Goal: Information Seeking & Learning: Find specific page/section

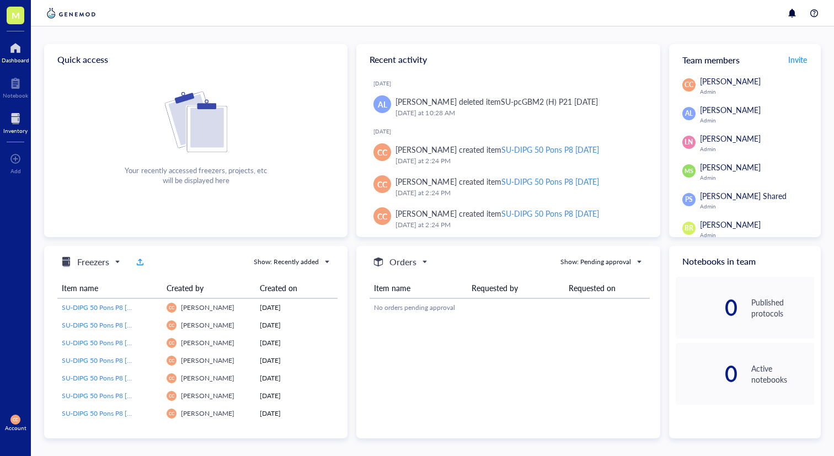
click at [8, 117] on div at bounding box center [15, 119] width 24 height 18
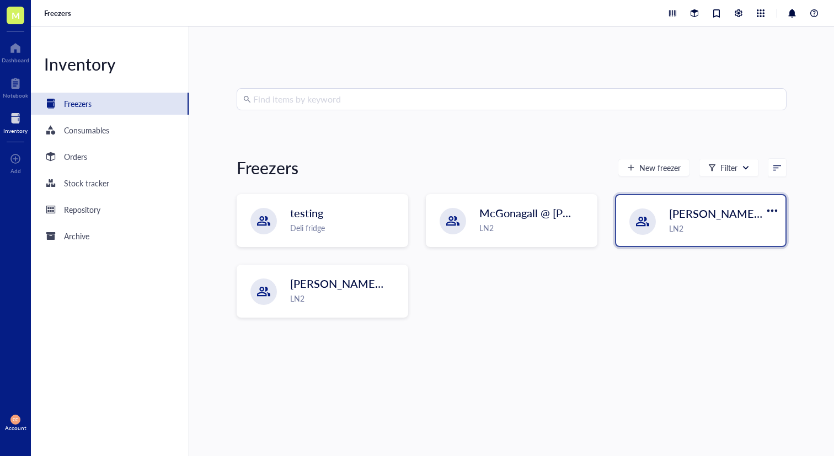
click at [687, 242] on div "[PERSON_NAME]-A LN2" at bounding box center [700, 220] width 169 height 51
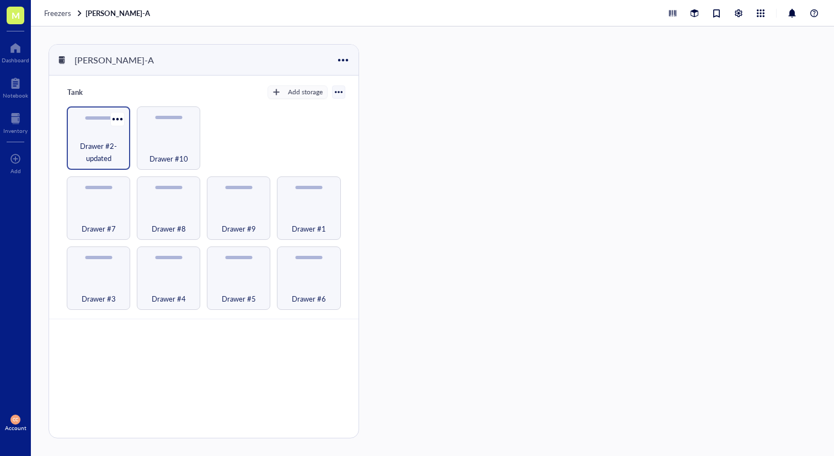
click at [107, 136] on div "Drawer #2-updated" at bounding box center [98, 137] width 63 height 63
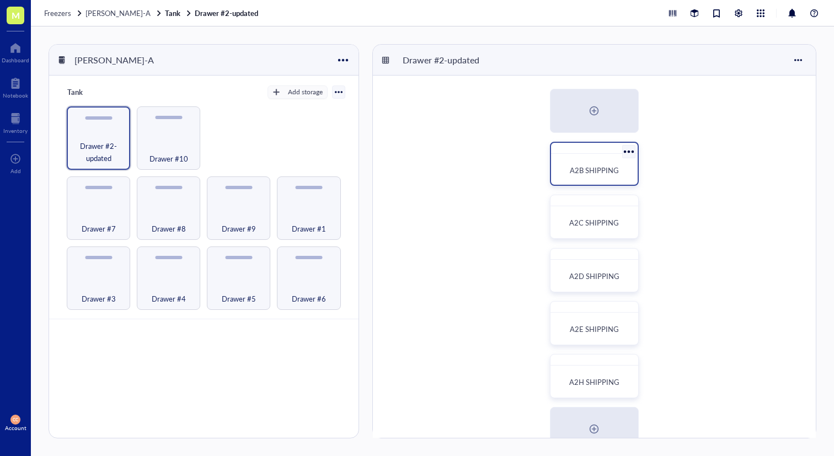
click at [583, 182] on div "A2B SHIPPING" at bounding box center [593, 170] width 77 height 24
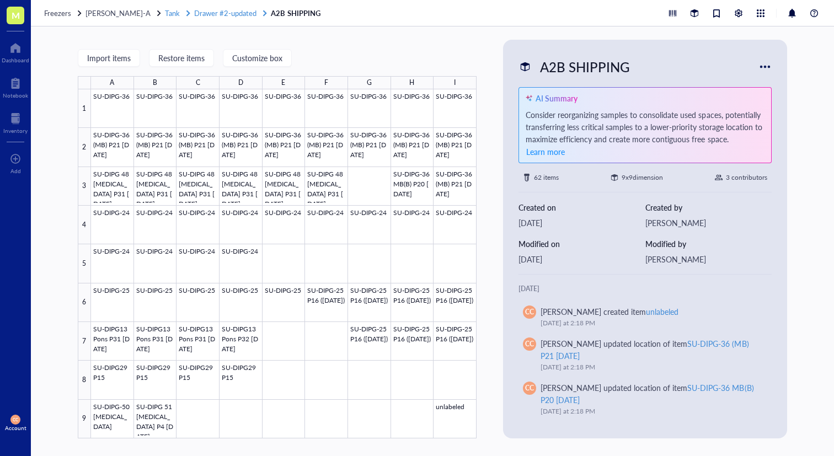
click at [226, 17] on span "Drawer #2-updated" at bounding box center [225, 13] width 62 height 10
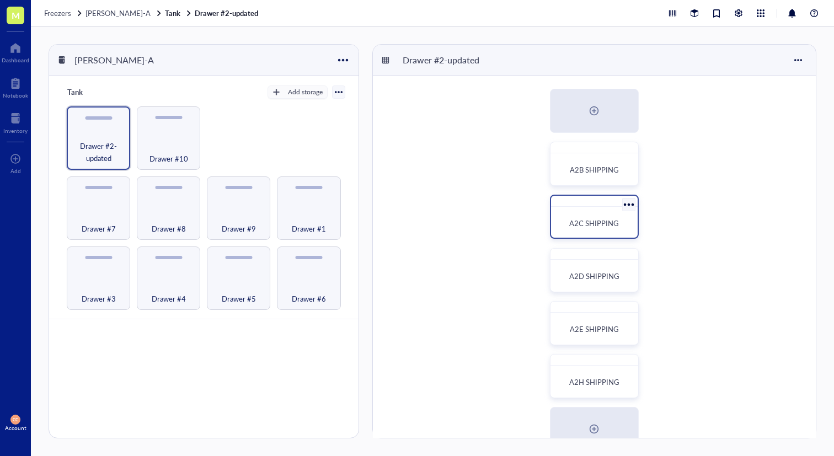
click at [575, 222] on span "A2C SHIPPING" at bounding box center [594, 223] width 50 height 10
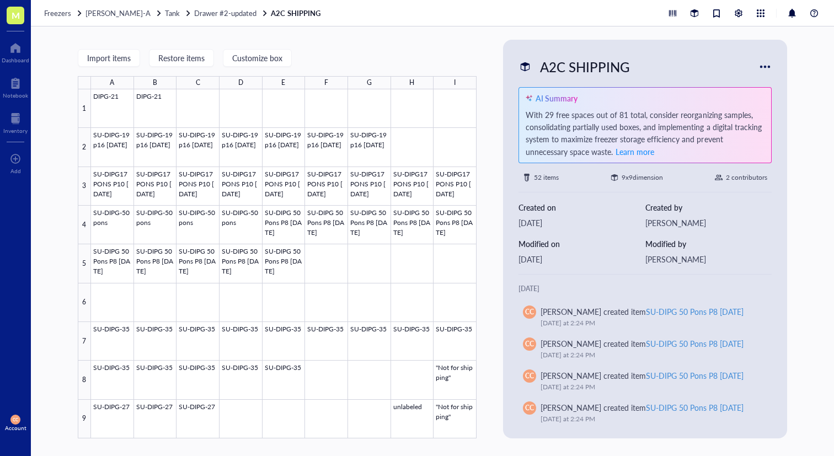
click at [212, 20] on div "Freezers [PERSON_NAME]-A Tank Drawer #2-updated A2C SHIPPING" at bounding box center [432, 13] width 803 height 26
click at [215, 14] on span "Drawer #2-updated" at bounding box center [225, 13] width 62 height 10
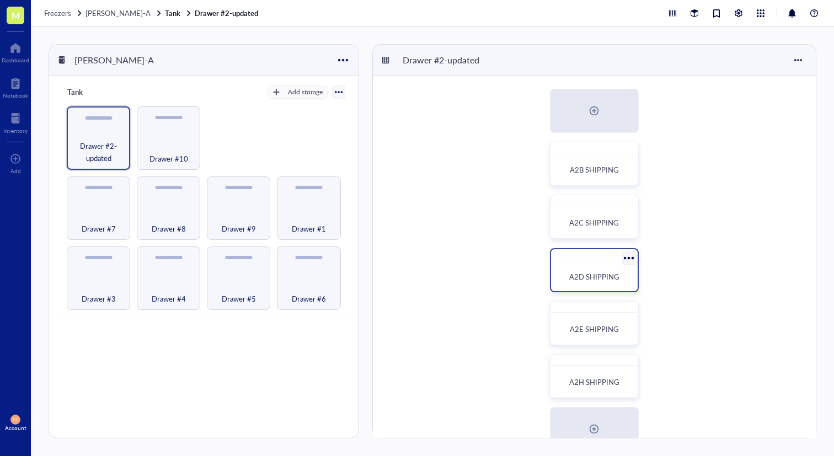
click at [587, 271] on span "A2D SHIPPING" at bounding box center [594, 276] width 50 height 10
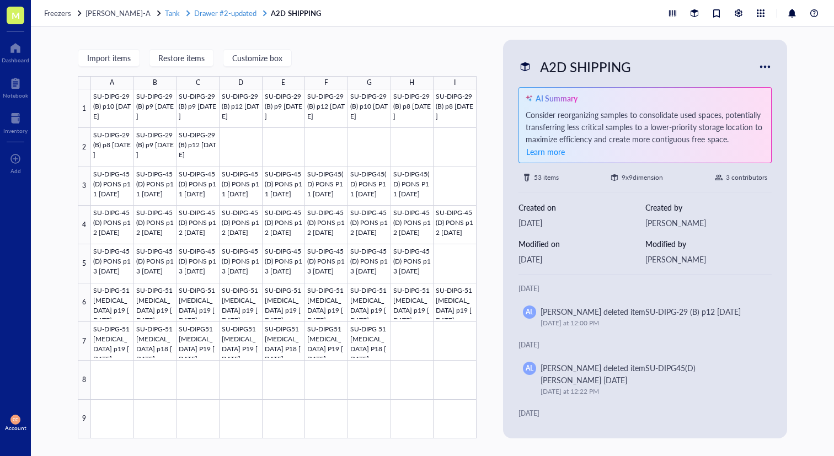
click at [215, 9] on span "Drawer #2-updated" at bounding box center [225, 13] width 62 height 10
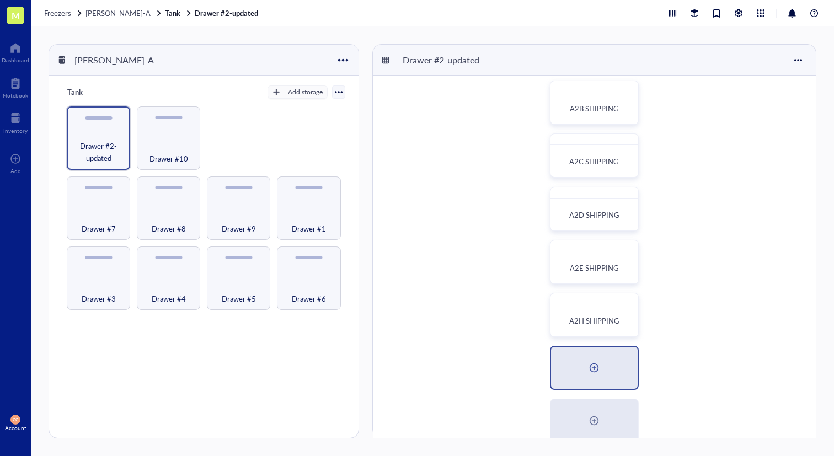
scroll to position [74, 0]
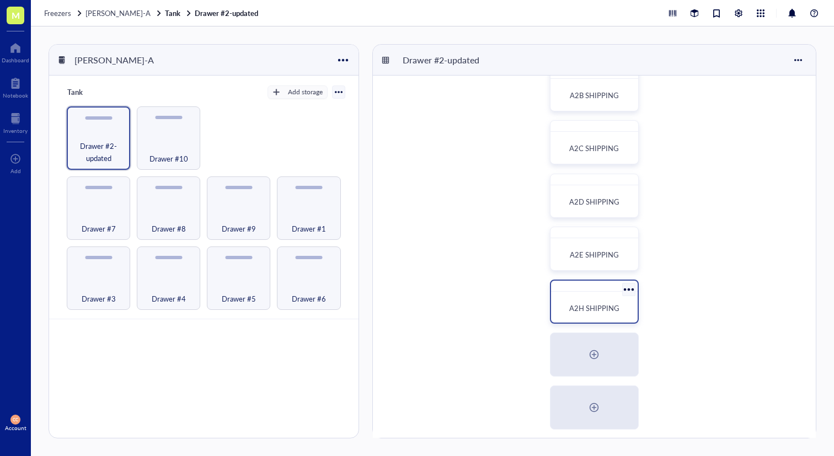
click at [594, 313] on span "A2H SHIPPING" at bounding box center [594, 308] width 50 height 10
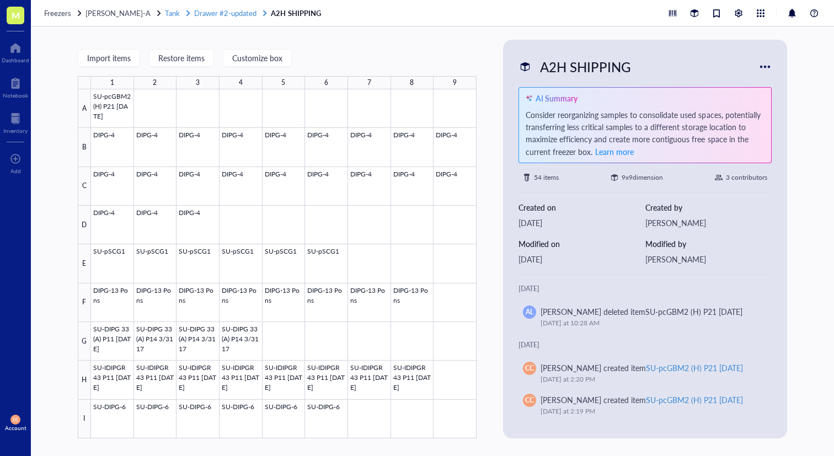
click at [224, 13] on span "Drawer #2-updated" at bounding box center [225, 13] width 62 height 10
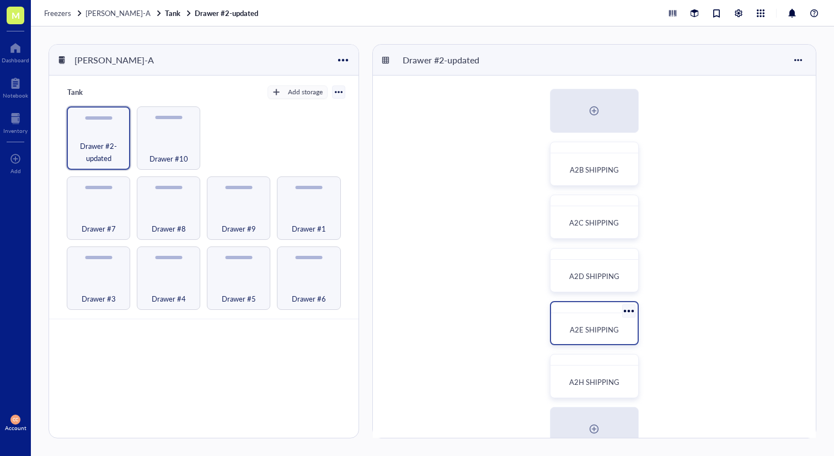
click at [582, 329] on span "A2E SHIPPING" at bounding box center [594, 329] width 49 height 10
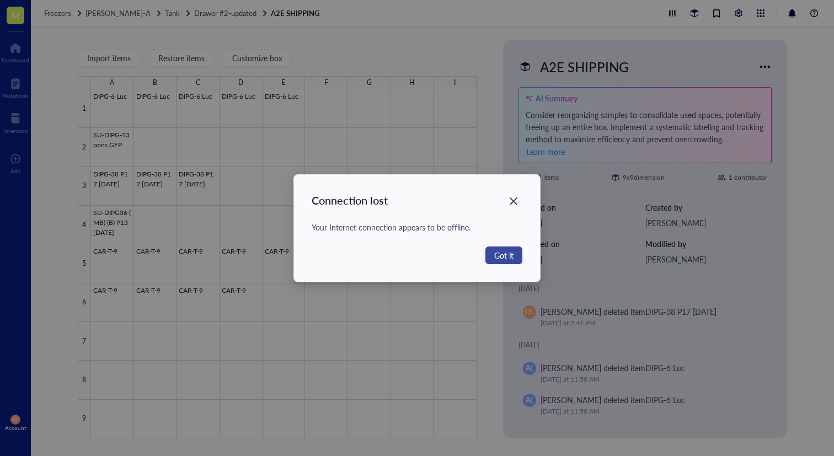
click at [508, 252] on span "Got it" at bounding box center [503, 255] width 19 height 12
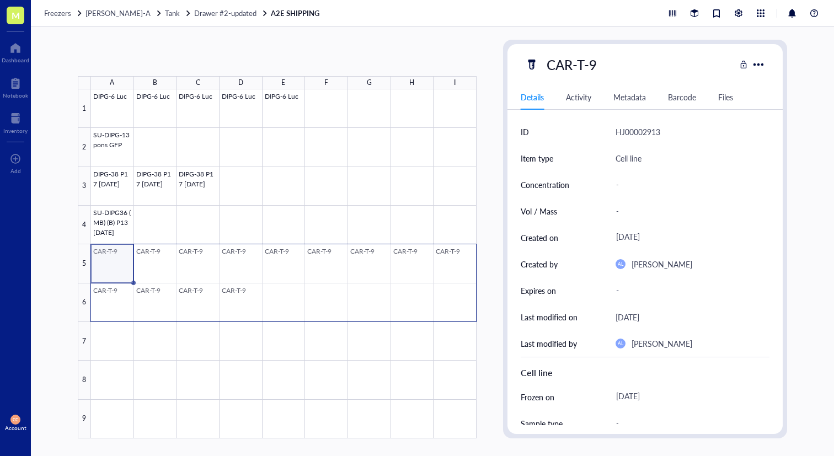
drag, startPoint x: 116, startPoint y: 249, endPoint x: 445, endPoint y: 305, distance: 333.3
click at [445, 305] on div at bounding box center [283, 263] width 385 height 349
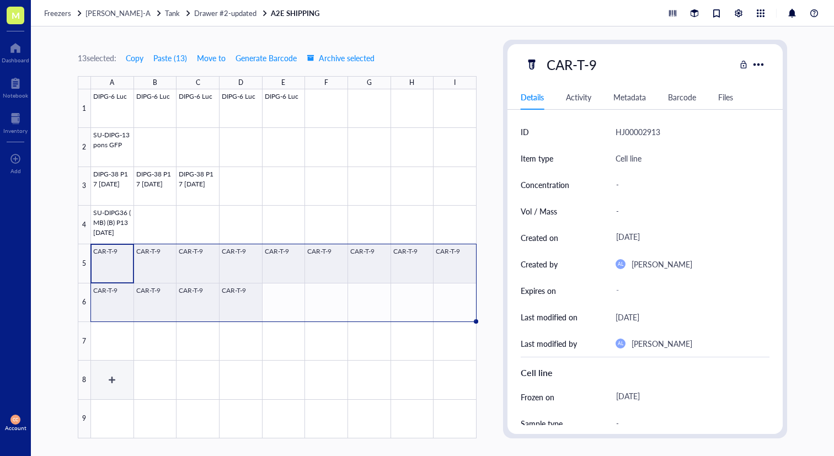
click at [113, 372] on div at bounding box center [283, 263] width 385 height 349
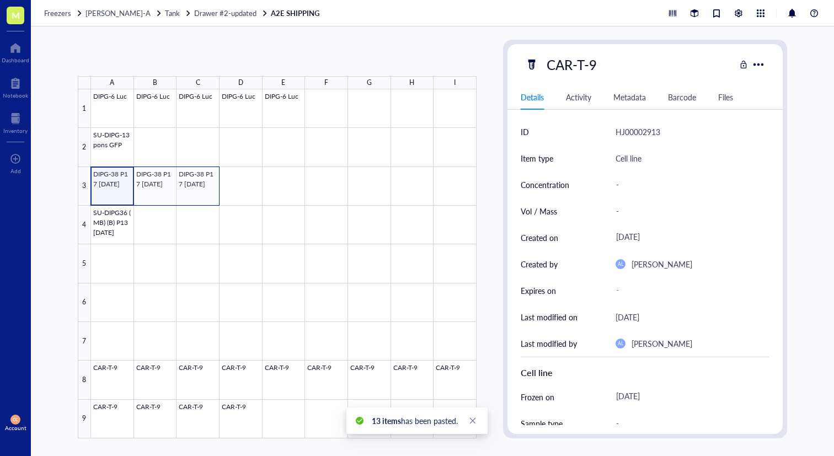
drag, startPoint x: 117, startPoint y: 190, endPoint x: 196, endPoint y: 190, distance: 78.9
click at [197, 190] on div at bounding box center [283, 263] width 385 height 349
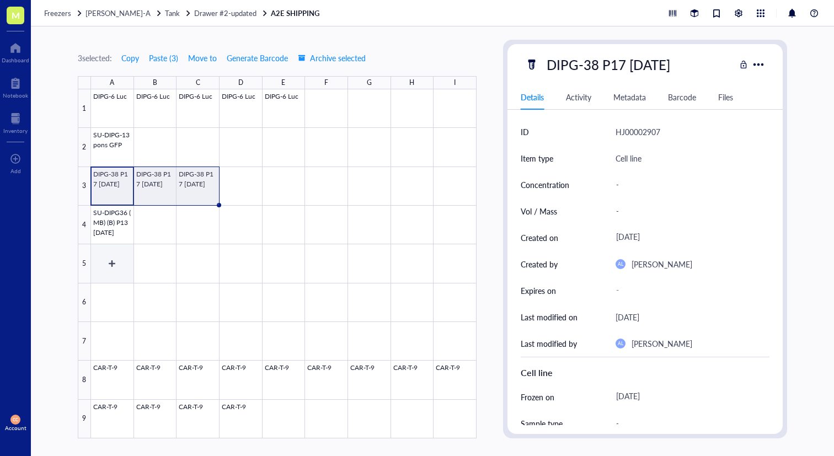
click at [110, 266] on div at bounding box center [283, 263] width 385 height 349
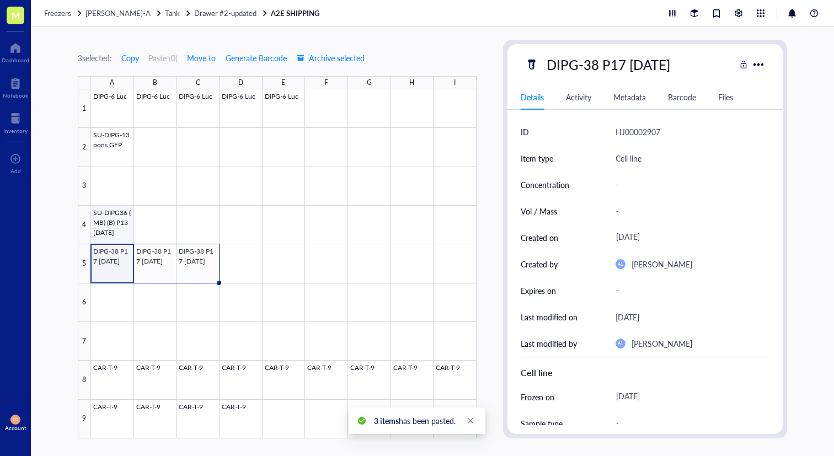
click at [111, 218] on div at bounding box center [283, 263] width 385 height 349
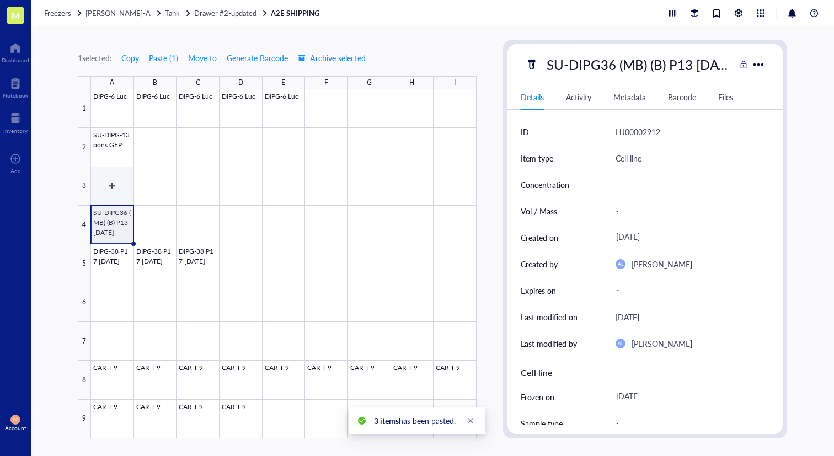
click at [109, 174] on div at bounding box center [283, 263] width 385 height 349
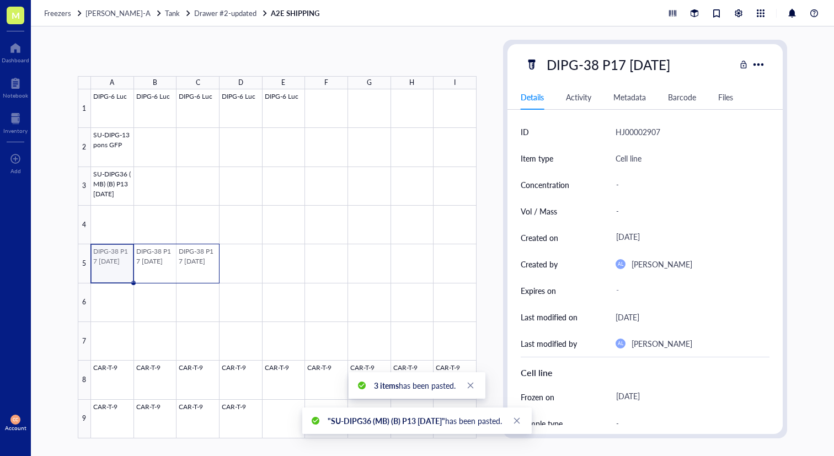
drag, startPoint x: 107, startPoint y: 265, endPoint x: 193, endPoint y: 265, distance: 86.0
click at [193, 265] on div at bounding box center [283, 263] width 385 height 349
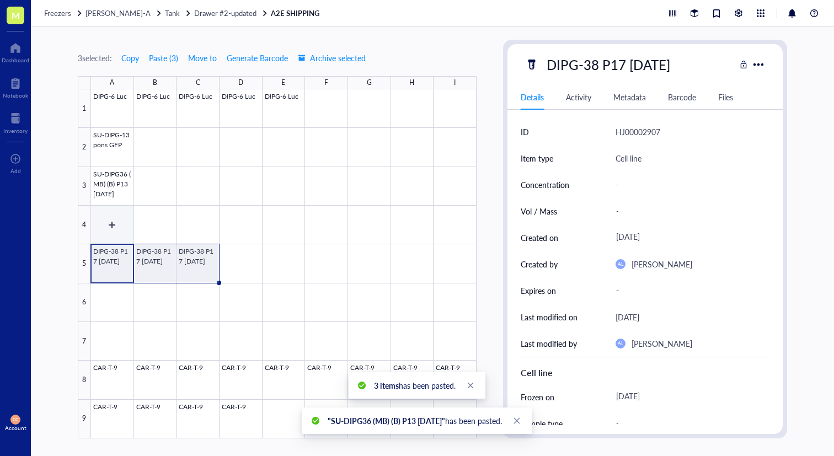
click at [110, 218] on div at bounding box center [283, 263] width 385 height 349
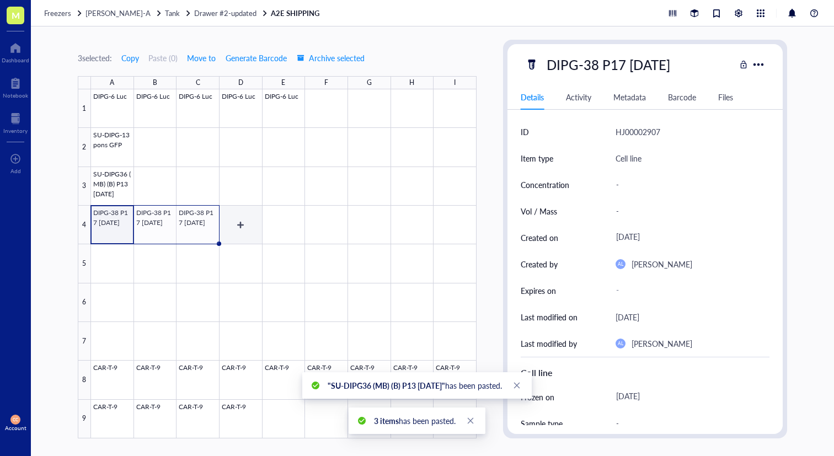
click at [246, 228] on div at bounding box center [283, 263] width 385 height 349
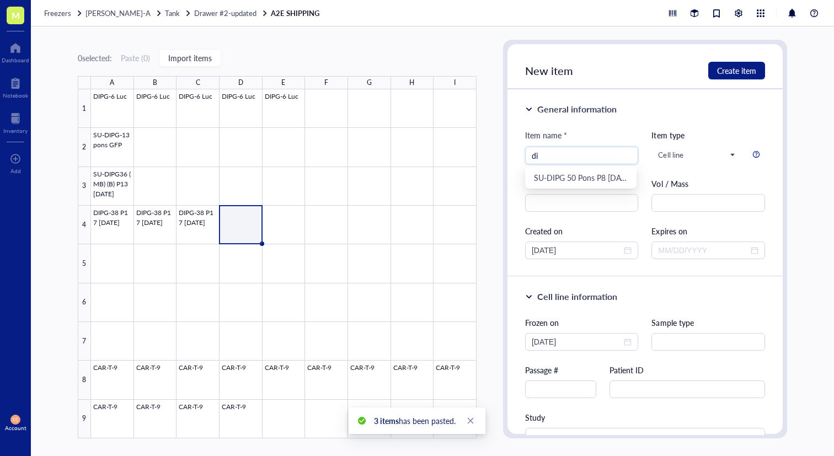
type input "d"
type input "DIPG-38"
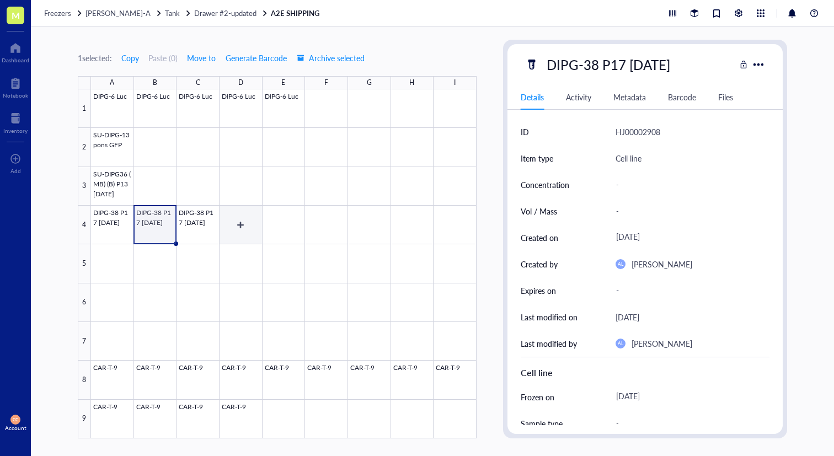
click at [260, 230] on div at bounding box center [283, 263] width 385 height 349
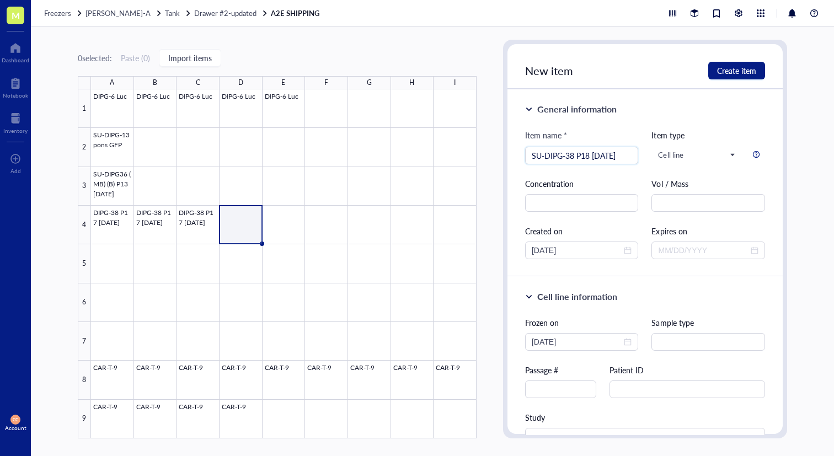
type input "SU-DIPG-38 P18 [DATE]"
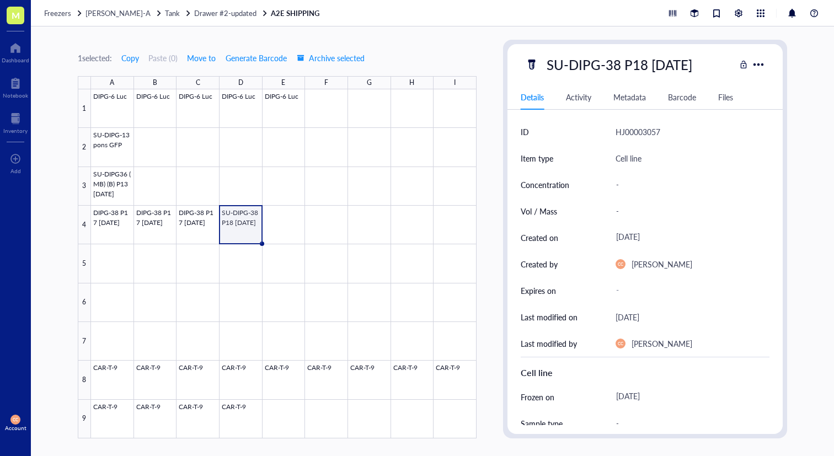
click at [257, 217] on div at bounding box center [283, 263] width 385 height 349
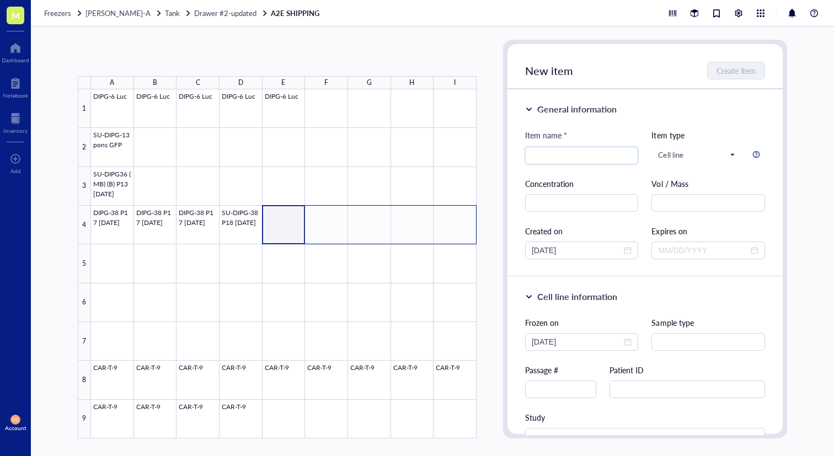
drag, startPoint x: 282, startPoint y: 223, endPoint x: 442, endPoint y: 227, distance: 160.0
click at [442, 227] on div at bounding box center [283, 263] width 385 height 349
click at [250, 220] on div at bounding box center [283, 263] width 385 height 349
drag, startPoint x: 288, startPoint y: 223, endPoint x: 469, endPoint y: 226, distance: 180.3
click at [469, 226] on div at bounding box center [283, 263] width 385 height 349
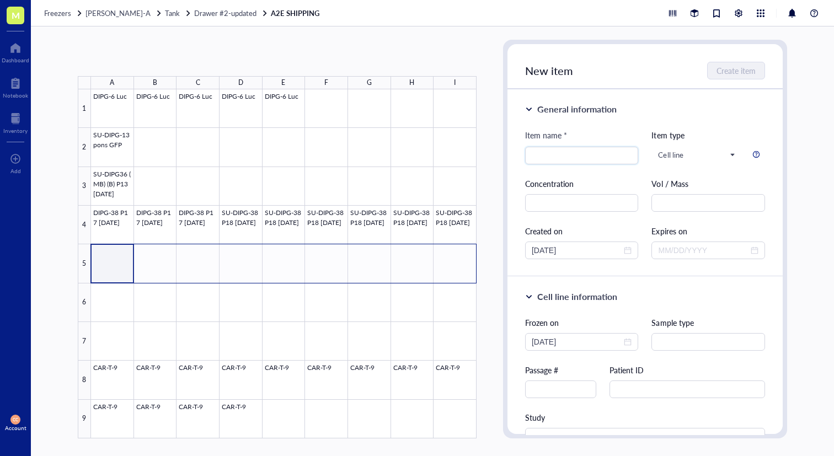
drag, startPoint x: 120, startPoint y: 263, endPoint x: 446, endPoint y: 261, distance: 325.3
click at [446, 261] on div at bounding box center [283, 263] width 385 height 349
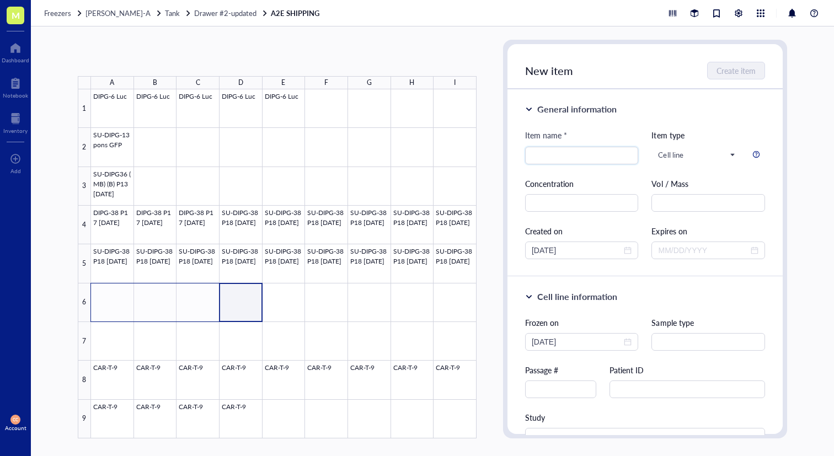
drag, startPoint x: 242, startPoint y: 301, endPoint x: 109, endPoint y: 300, distance: 132.9
click at [109, 301] on div at bounding box center [283, 263] width 385 height 349
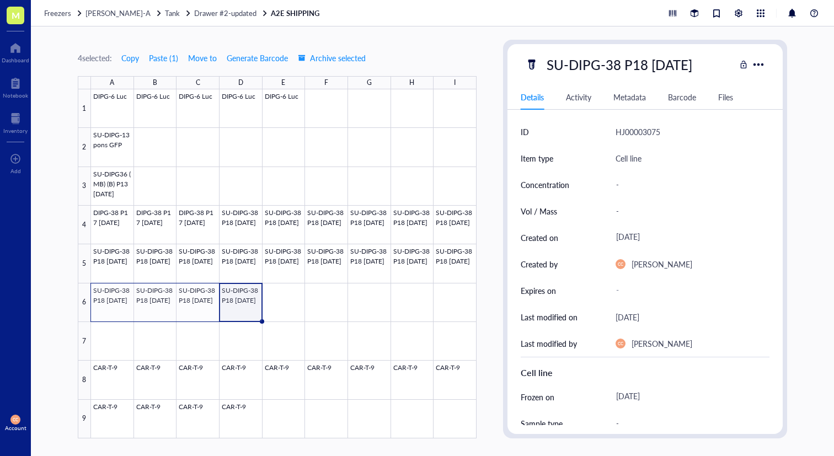
click at [48, 286] on div "4 selected: Copy Paste ( 1 ) Move to Generate Barcode Archive selected A B C D …" at bounding box center [432, 241] width 803 height 430
click at [242, 308] on div at bounding box center [283, 263] width 385 height 349
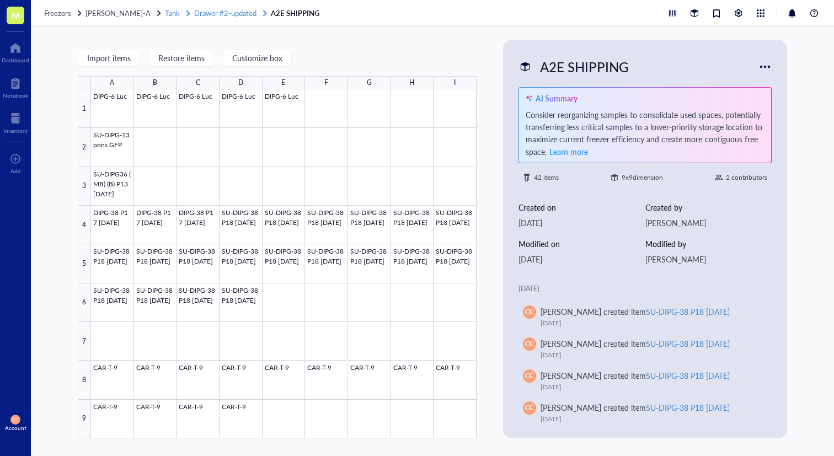
click at [216, 13] on span "Drawer #2-updated" at bounding box center [225, 13] width 62 height 10
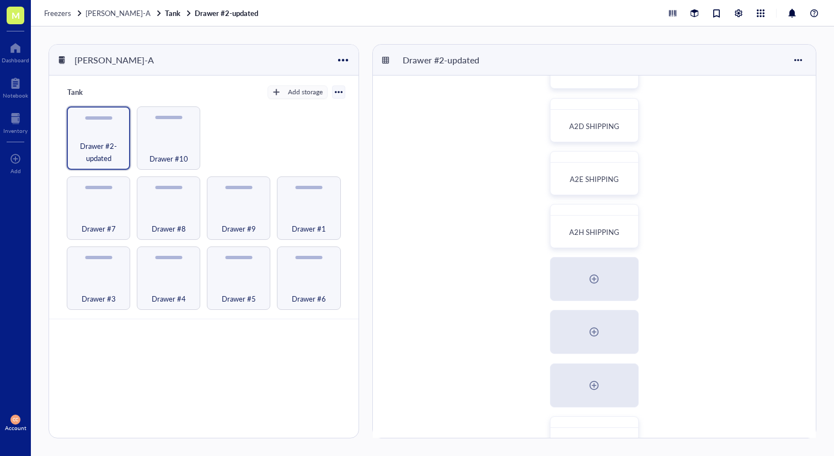
scroll to position [149, 0]
